Goal: Information Seeking & Learning: Learn about a topic

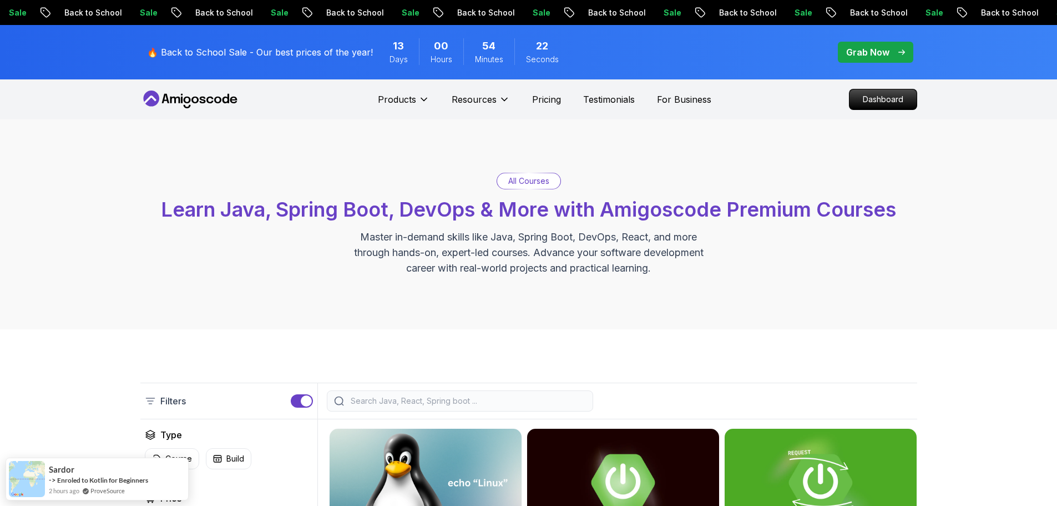
click at [872, 100] on p "Dashboard" at bounding box center [884, 99] width 64 height 19
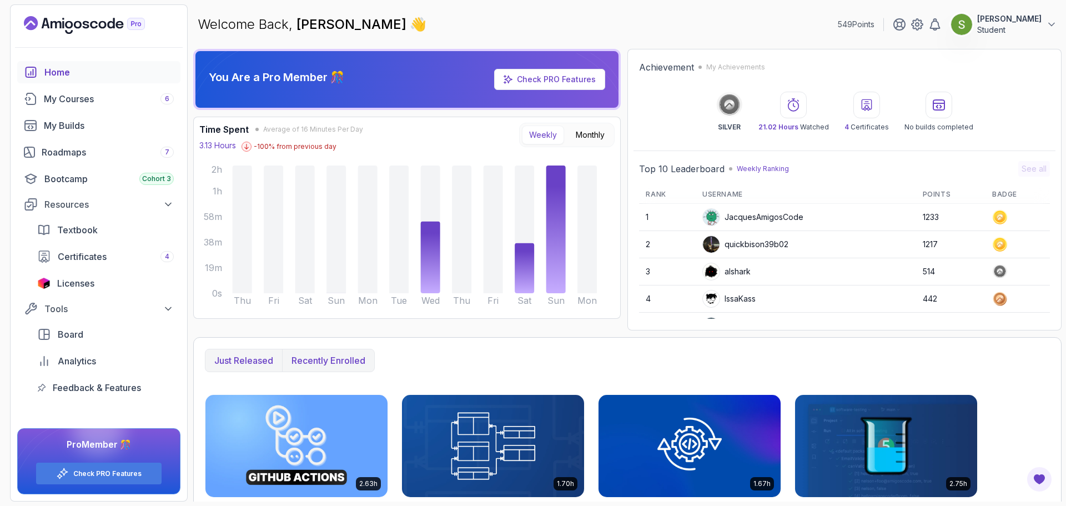
click at [335, 357] on p "Recently enrolled" at bounding box center [328, 360] width 74 height 13
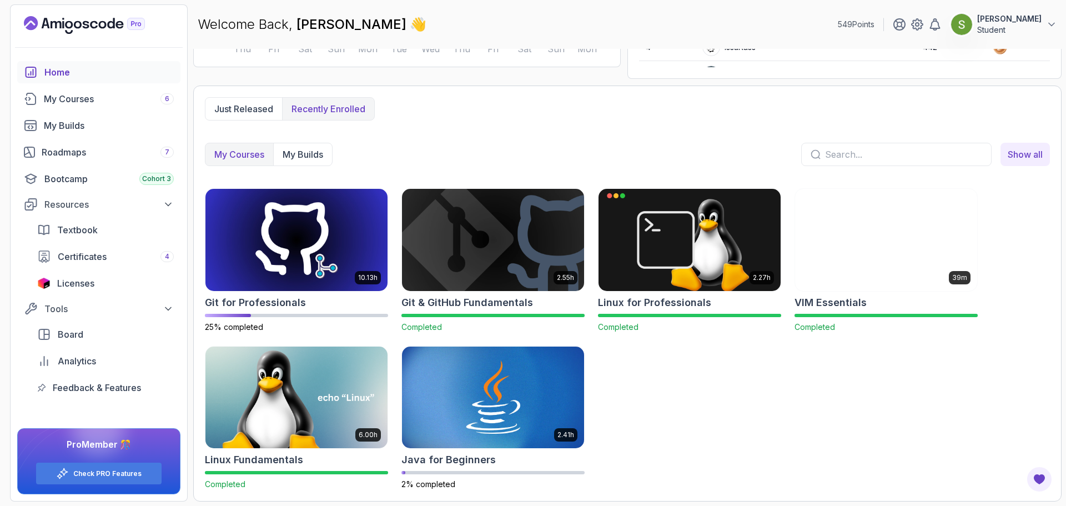
scroll to position [251, 0]
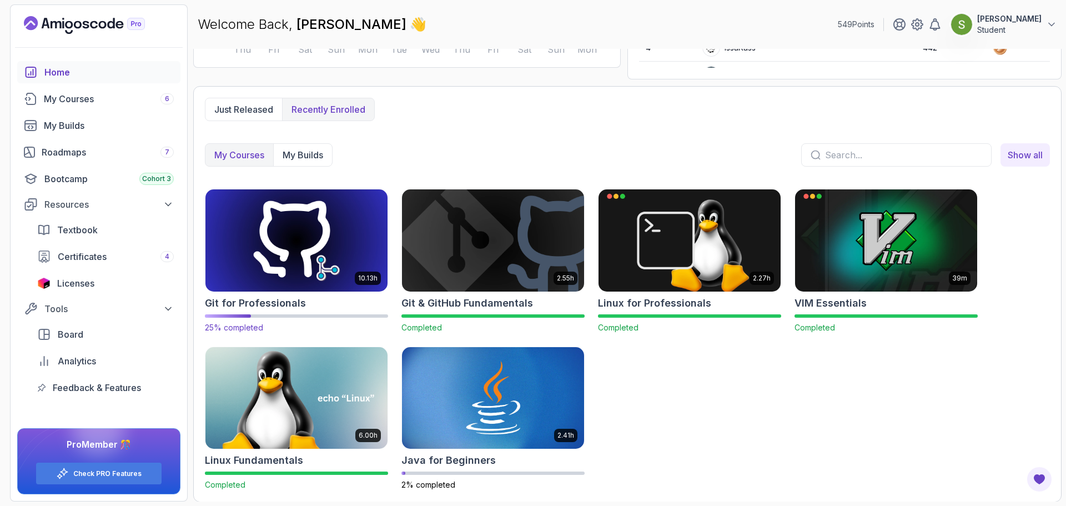
click at [338, 248] on img at bounding box center [296, 240] width 191 height 107
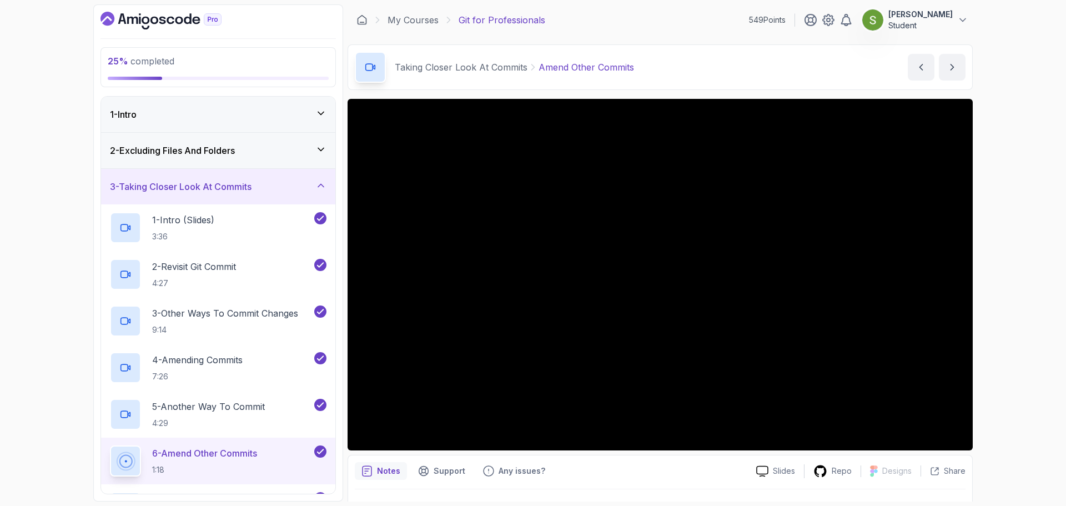
click at [318, 173] on div "3 - Taking Closer Look At Commits" at bounding box center [218, 187] width 234 height 36
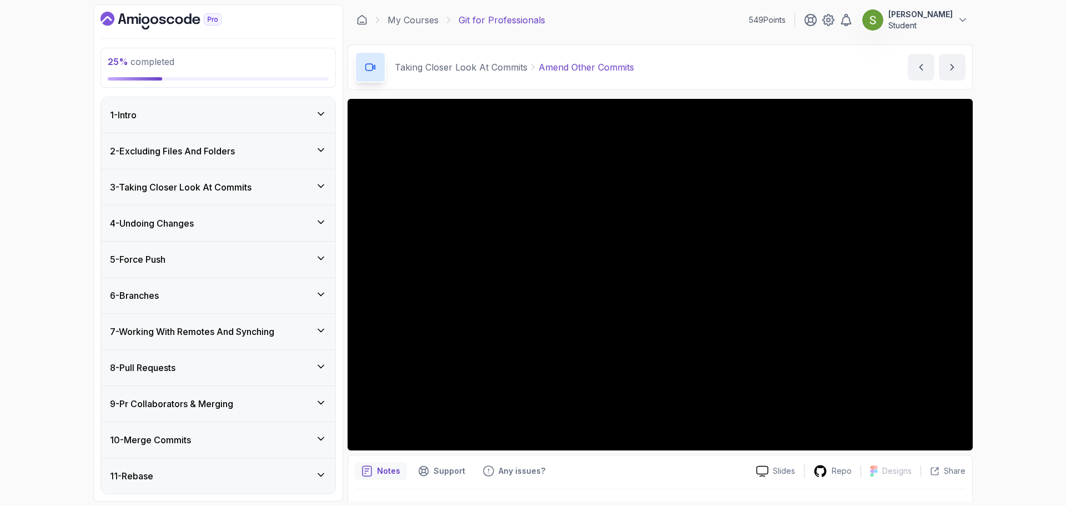
click at [294, 256] on div "5 - Force Push" at bounding box center [218, 259] width 216 height 13
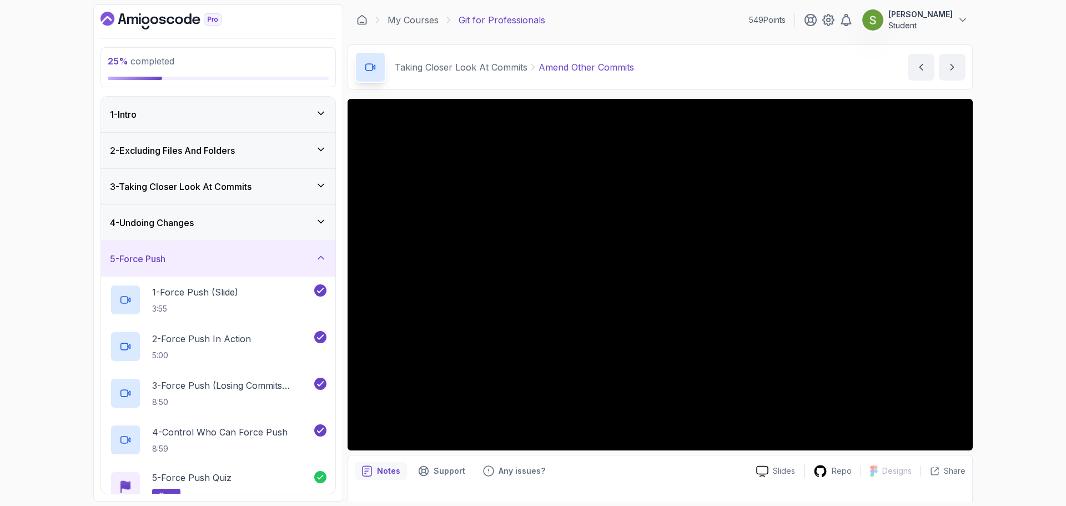
click at [294, 256] on div "5 - Force Push" at bounding box center [218, 258] width 216 height 13
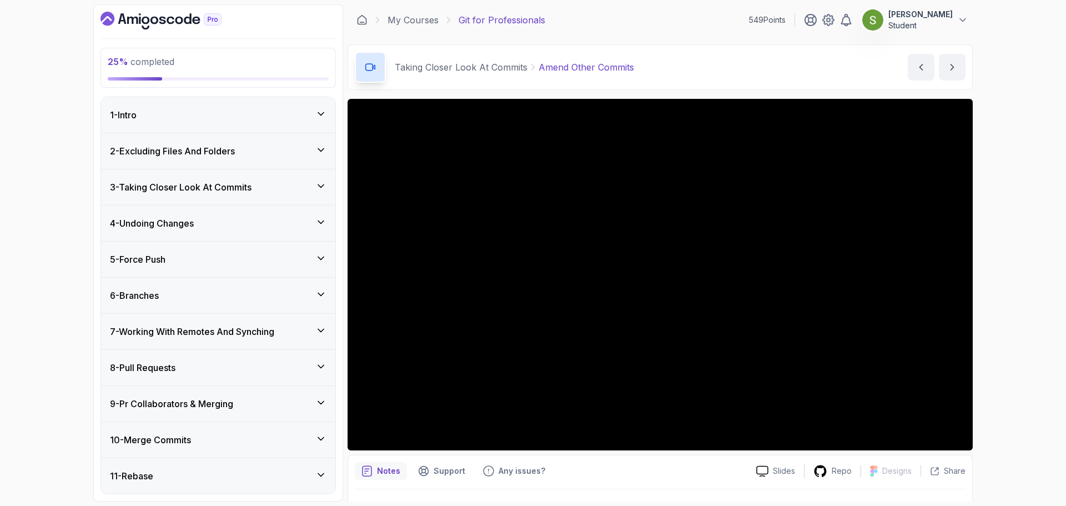
click at [294, 296] on div "6 - Branches" at bounding box center [218, 295] width 216 height 13
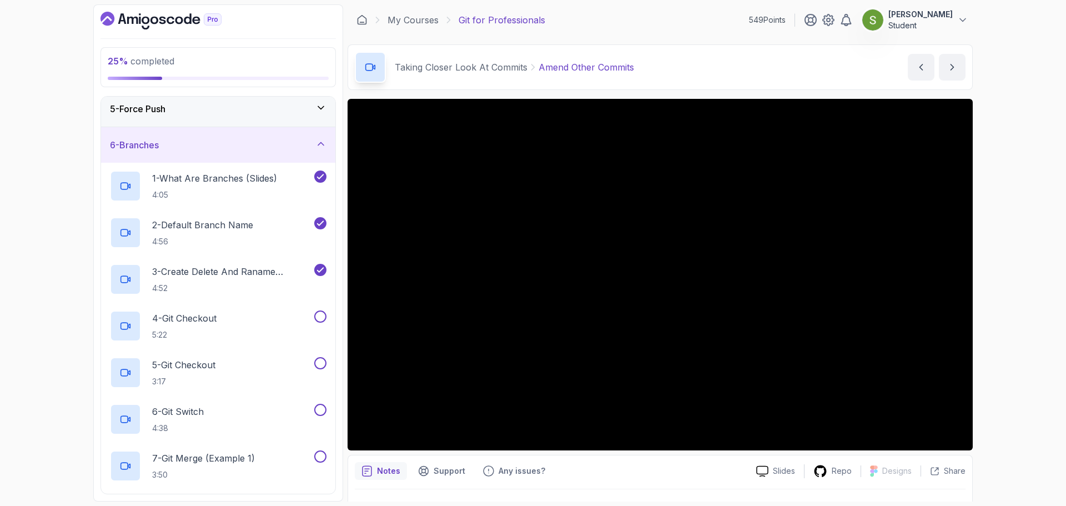
scroll to position [153, 0]
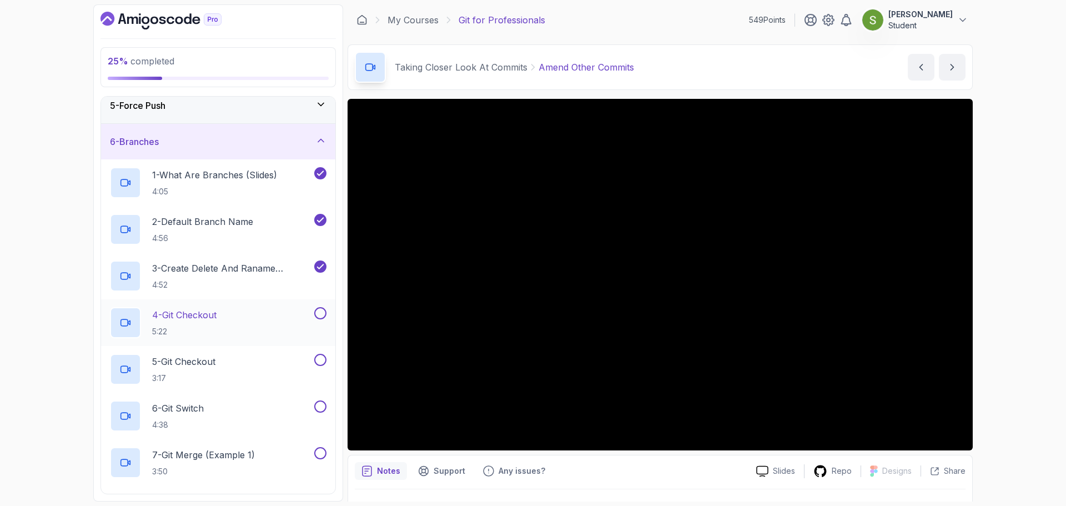
click at [264, 315] on div "4 - Git Checkout 5:22" at bounding box center [211, 322] width 202 height 31
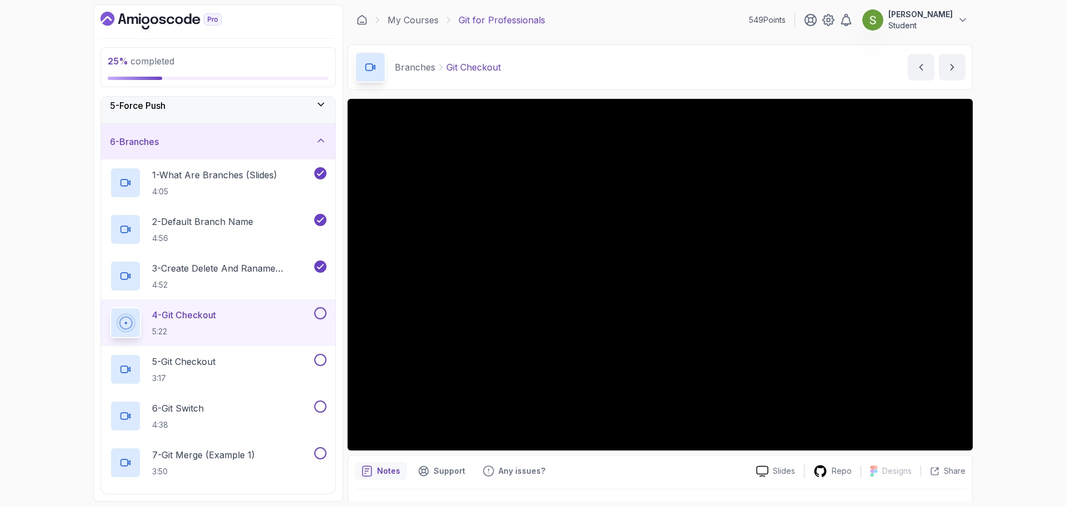
click at [110, 307] on button "4 - Git Checkout 5:22" at bounding box center [218, 322] width 216 height 31
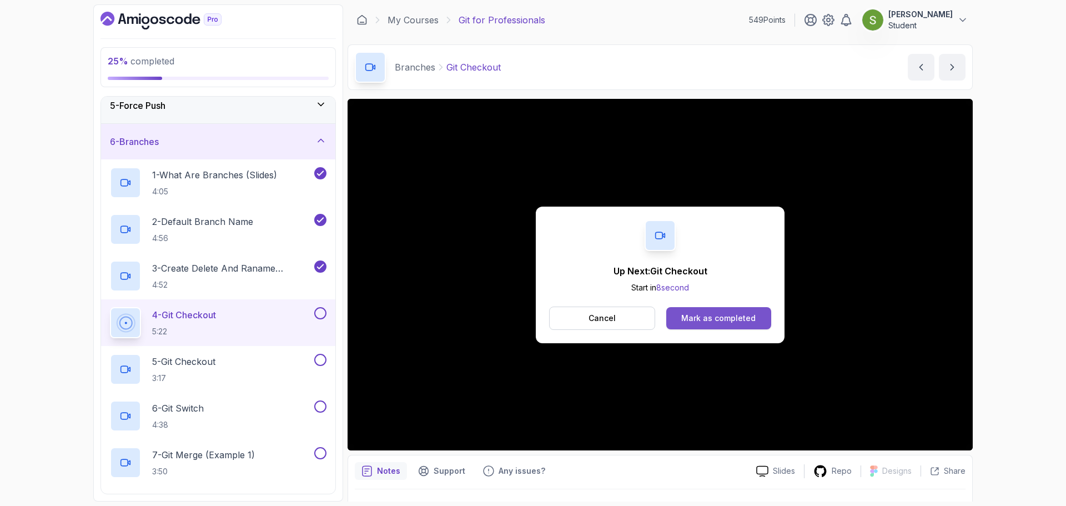
click at [731, 328] on button "Mark as completed" at bounding box center [718, 318] width 105 height 22
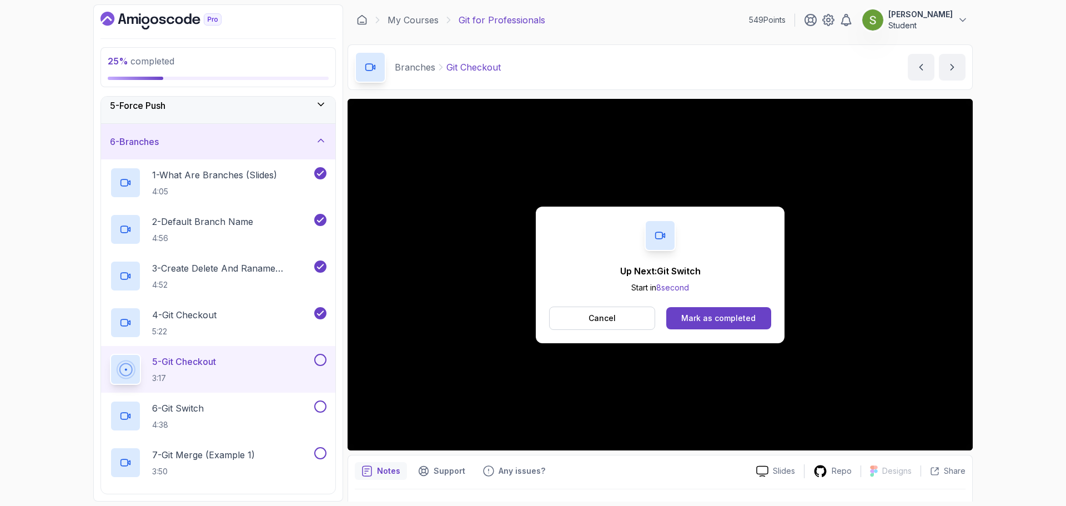
click at [731, 328] on button "Mark as completed" at bounding box center [718, 318] width 105 height 22
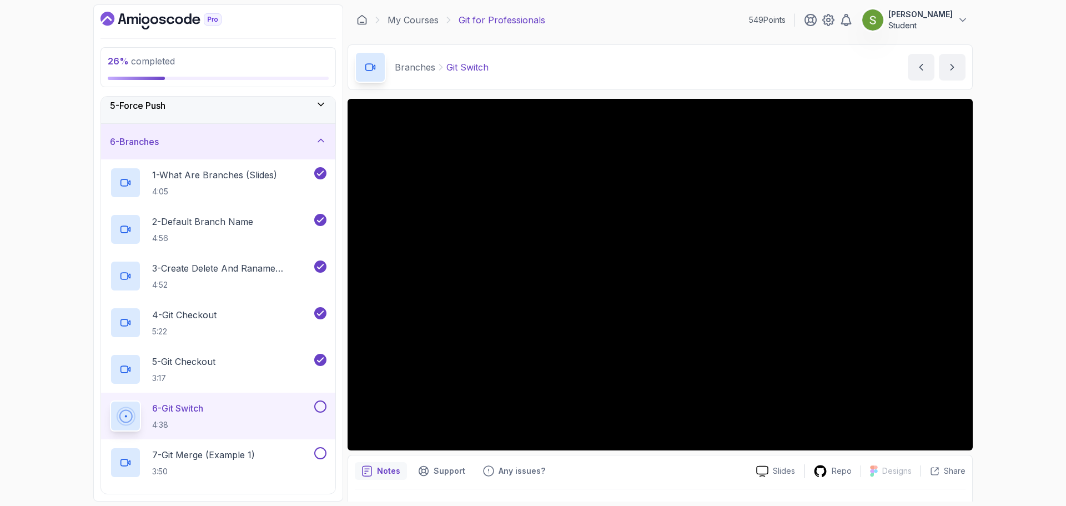
scroll to position [26, 0]
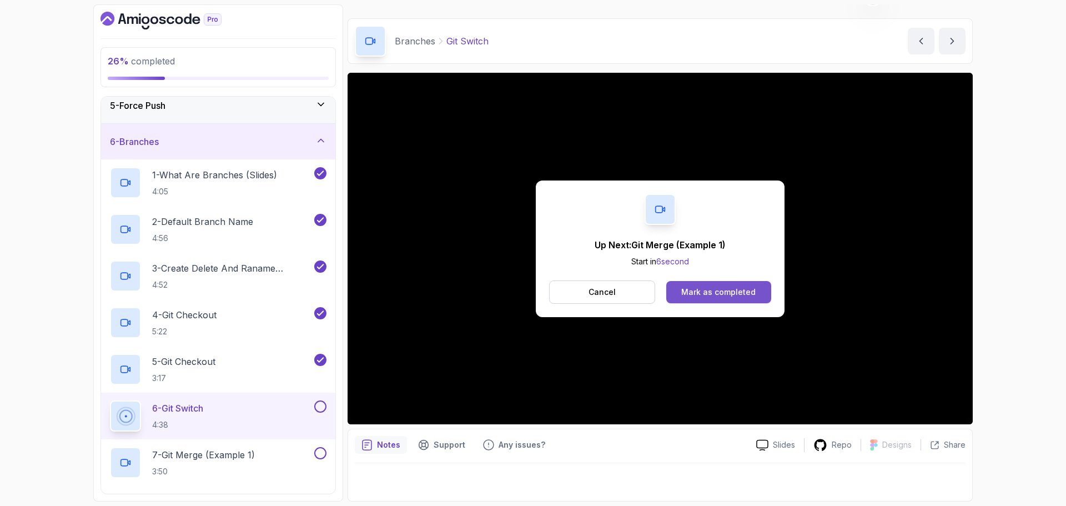
click at [722, 294] on div "Mark as completed" at bounding box center [718, 291] width 74 height 11
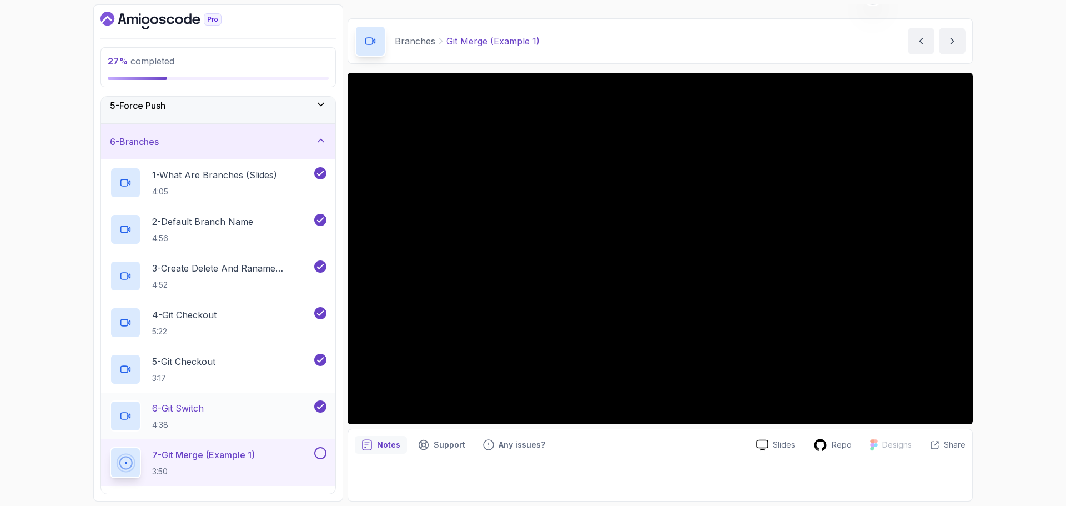
click at [295, 413] on div "6 - Git Switch 4:38" at bounding box center [211, 415] width 202 height 31
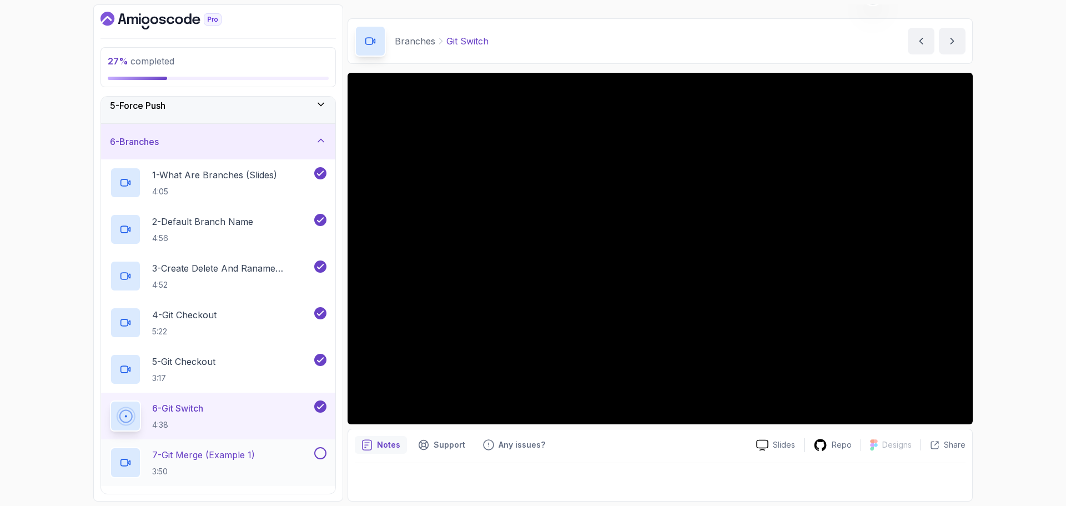
click at [248, 469] on p "3:50" at bounding box center [203, 471] width 103 height 11
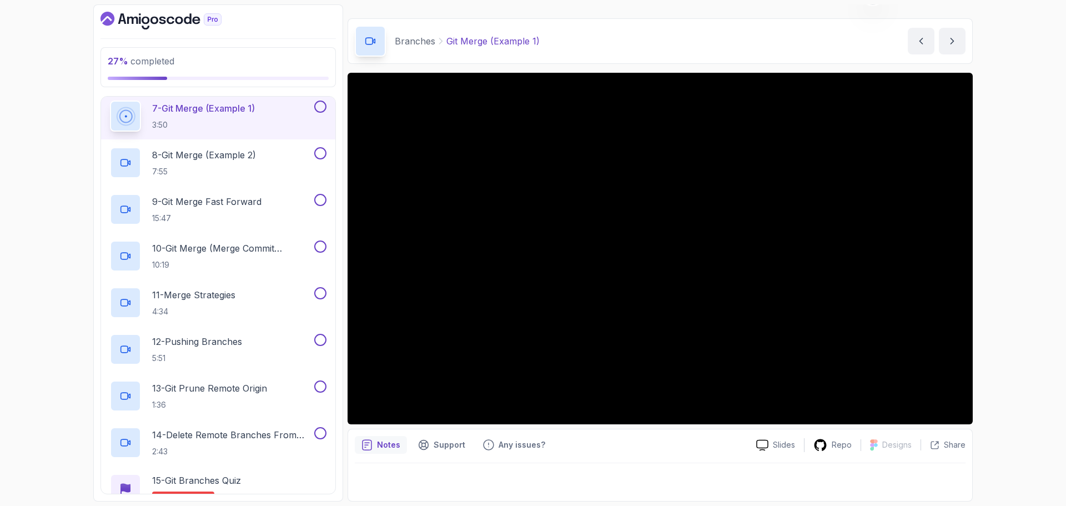
scroll to position [504, 0]
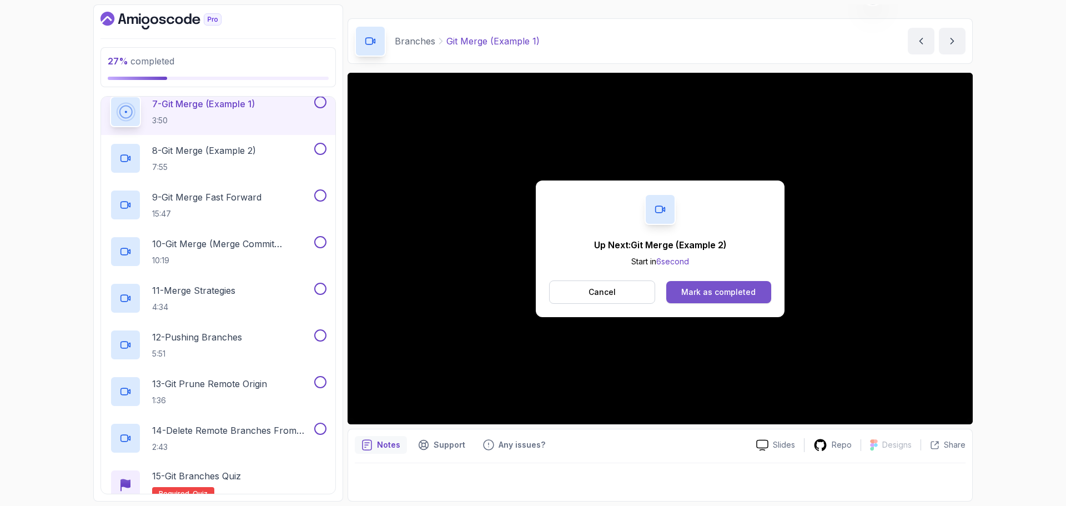
click at [708, 301] on button "Mark as completed" at bounding box center [718, 292] width 105 height 22
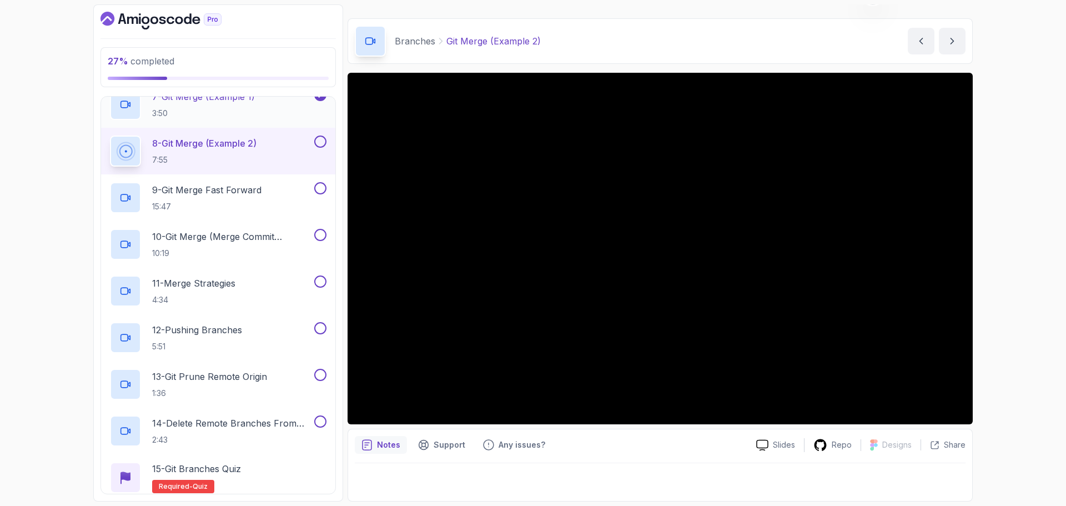
click at [251, 108] on p "3:50" at bounding box center [203, 113] width 103 height 11
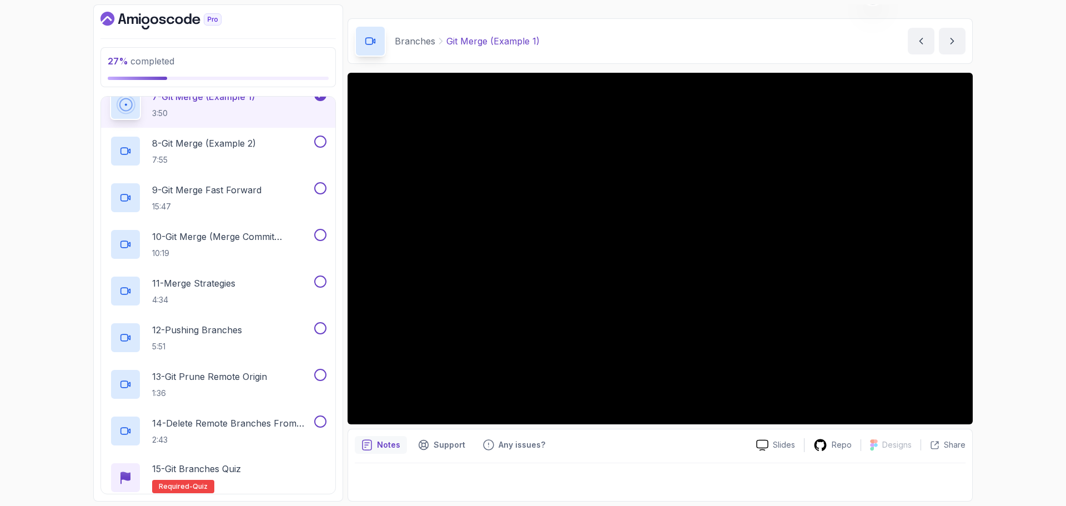
scroll to position [504, 0]
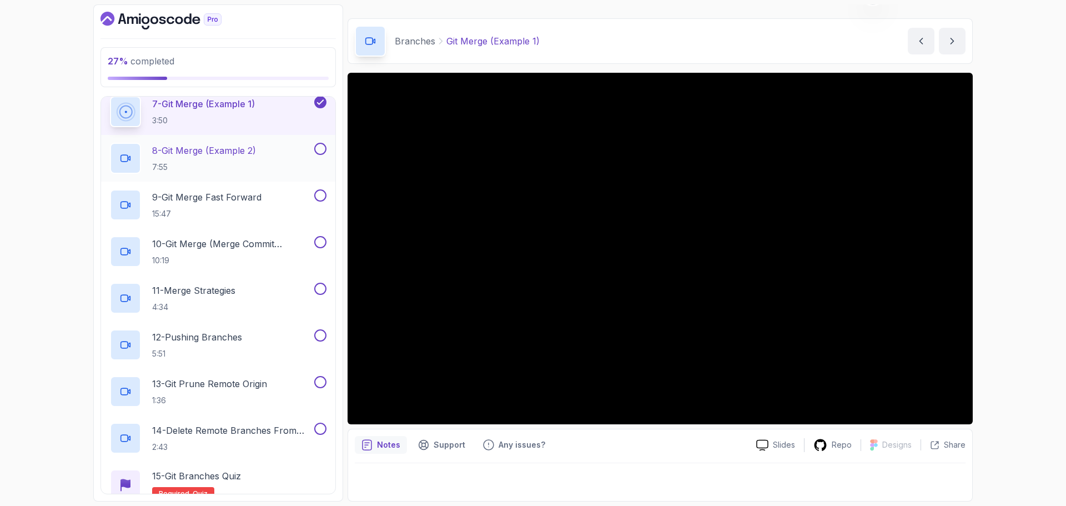
click at [210, 155] on p "8 - Git Merge (Example 2)" at bounding box center [204, 150] width 104 height 13
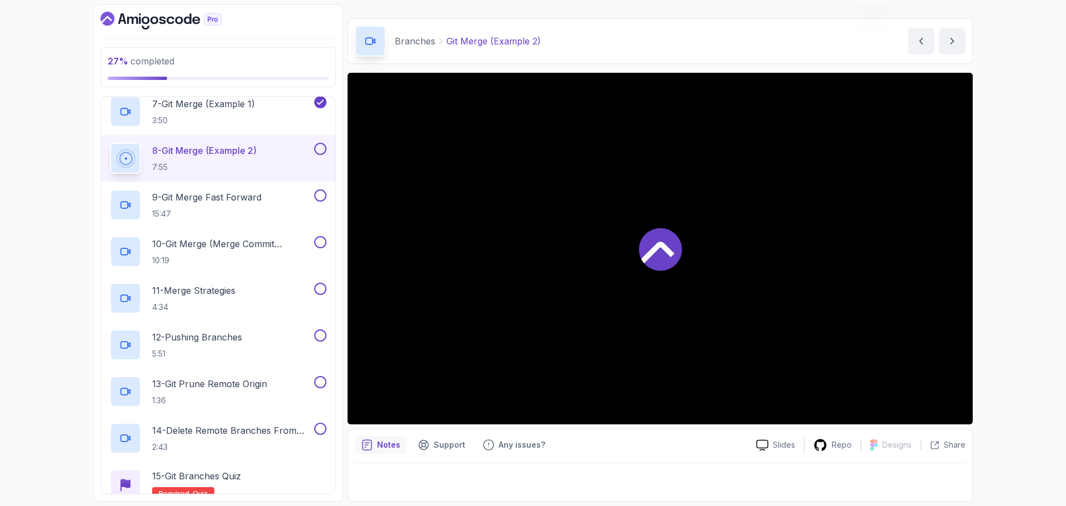
scroll to position [511, 0]
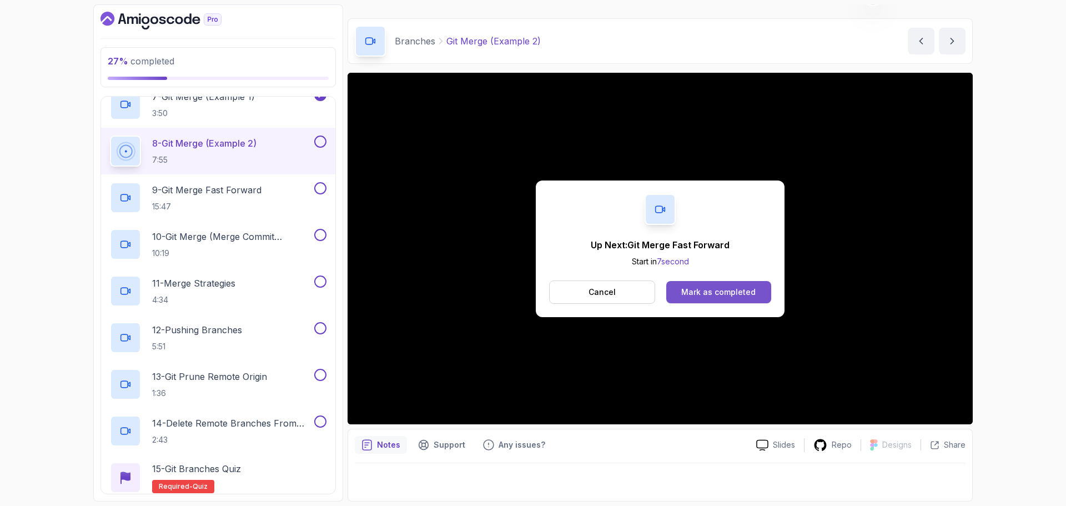
click at [743, 290] on div "Mark as completed" at bounding box center [718, 291] width 74 height 11
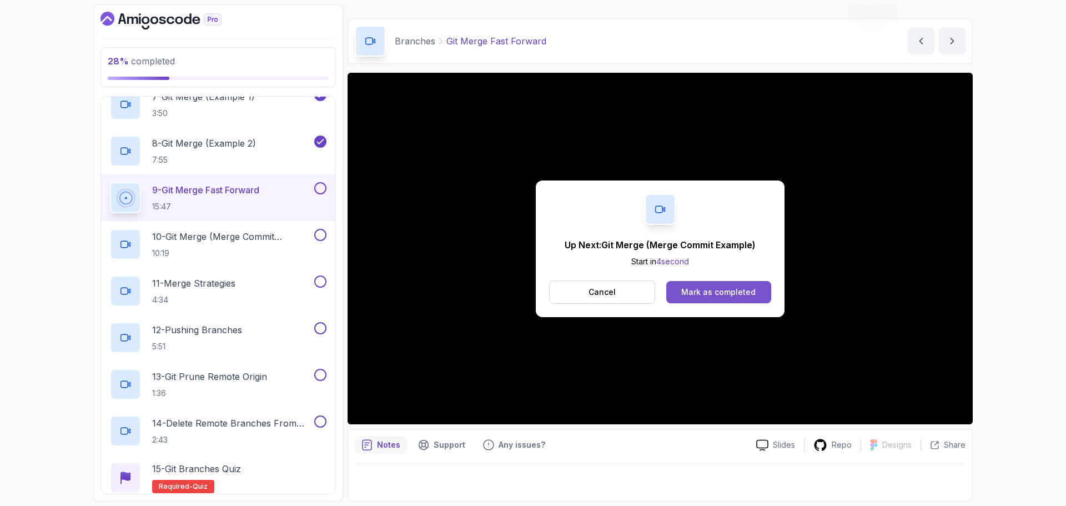
click at [707, 288] on div "Mark as completed" at bounding box center [718, 291] width 74 height 11
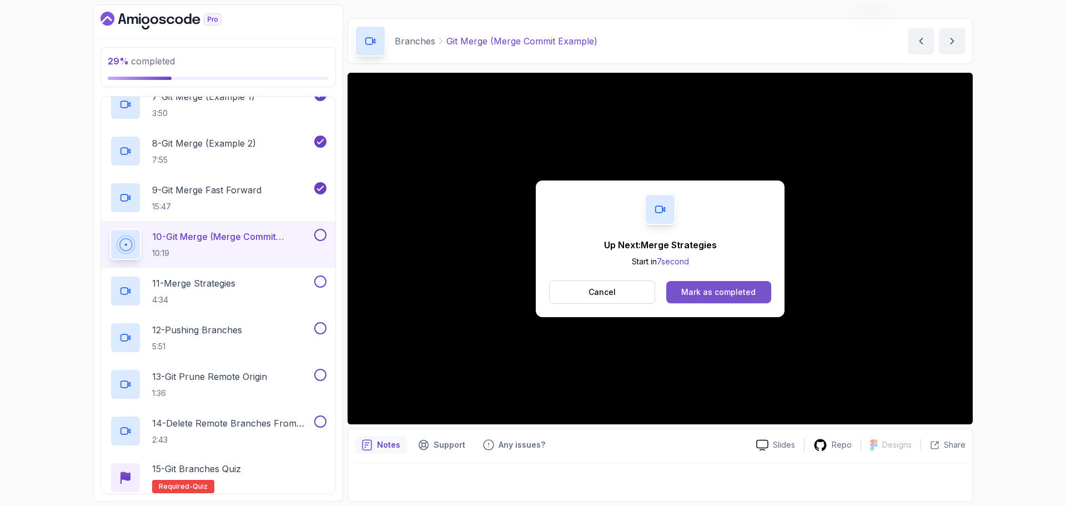
click at [698, 295] on div "Mark as completed" at bounding box center [718, 291] width 74 height 11
